Goal: Transaction & Acquisition: Purchase product/service

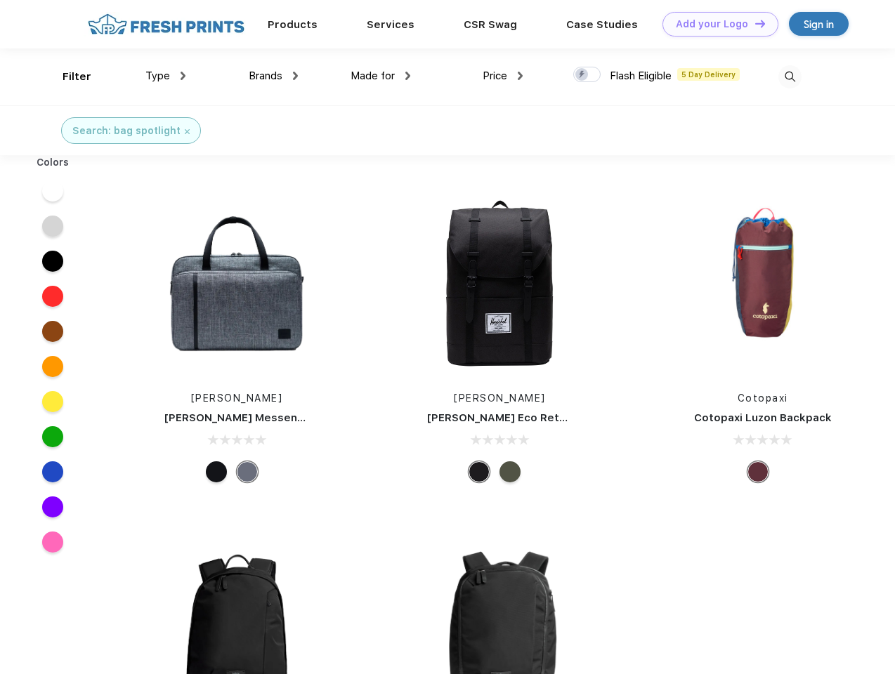
click at [715, 24] on link "Add your Logo Design Tool" at bounding box center [720, 24] width 116 height 25
click at [0, 0] on div "Design Tool" at bounding box center [0, 0] width 0 height 0
click at [754, 23] on link "Add your Logo Design Tool" at bounding box center [720, 24] width 116 height 25
click at [67, 77] on div "Filter" at bounding box center [77, 77] width 29 height 16
click at [166, 76] on span "Type" at bounding box center [157, 76] width 25 height 13
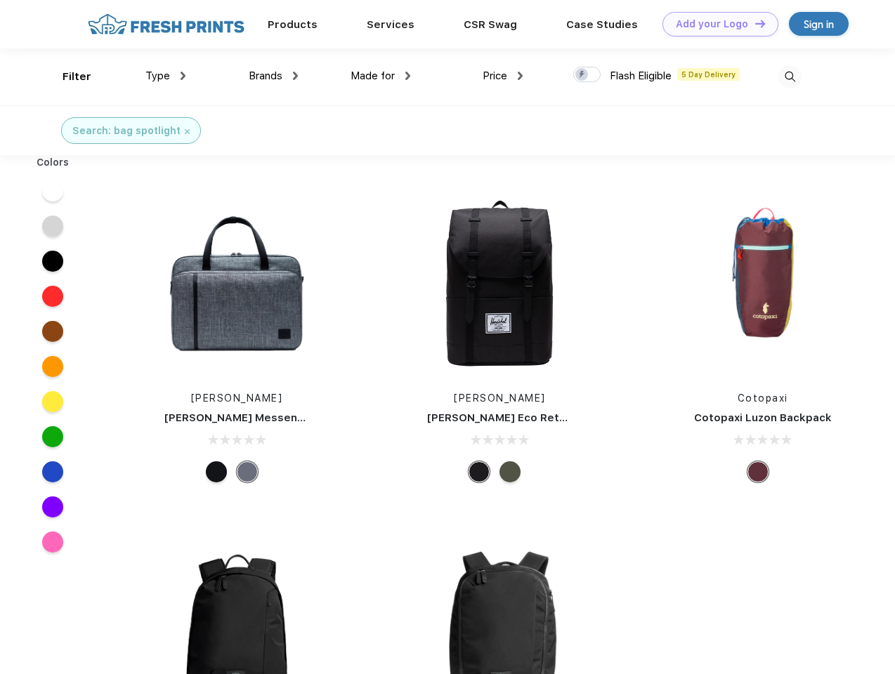
click at [273, 76] on span "Brands" at bounding box center [266, 76] width 34 height 13
click at [381, 76] on span "Made for" at bounding box center [373, 76] width 44 height 13
click at [503, 76] on span "Price" at bounding box center [495, 76] width 25 height 13
click at [587, 75] on div at bounding box center [586, 74] width 27 height 15
click at [582, 75] on input "checkbox" at bounding box center [577, 70] width 9 height 9
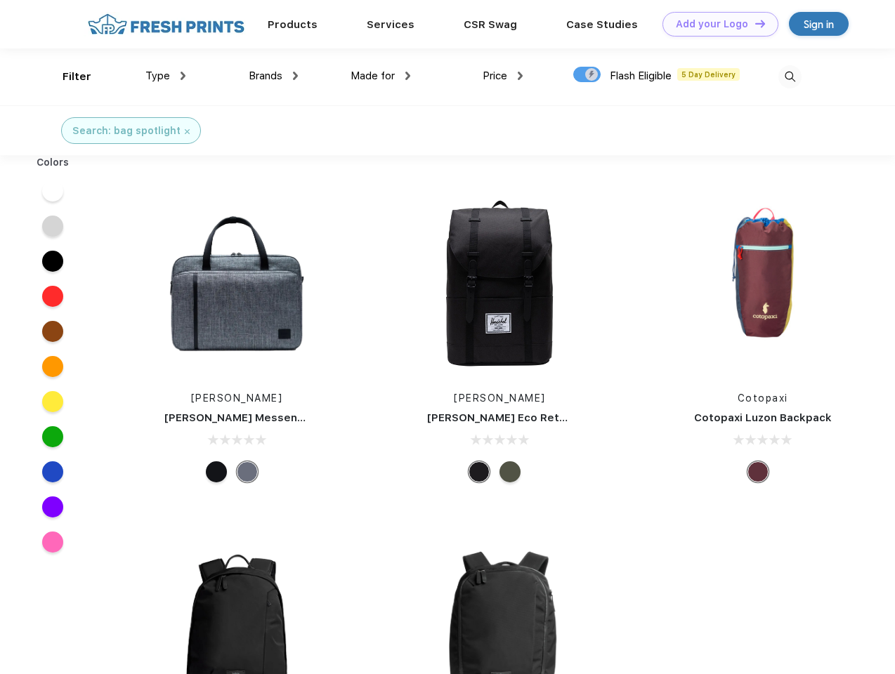
click at [790, 77] on img at bounding box center [789, 76] width 23 height 23
